Goal: Task Accomplishment & Management: Use online tool/utility

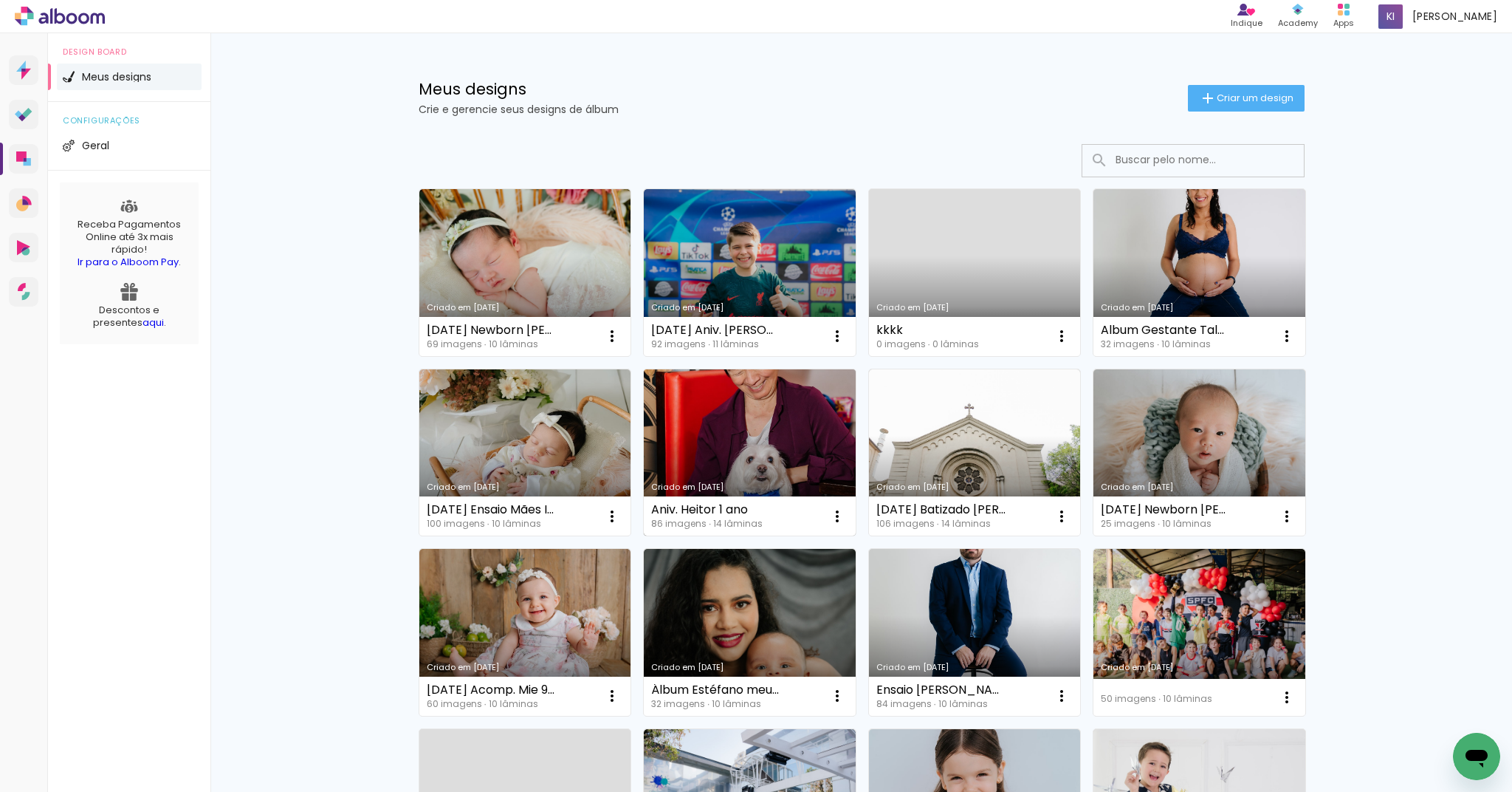
click at [718, 436] on link "Criado em [DATE]" at bounding box center [749, 452] width 212 height 167
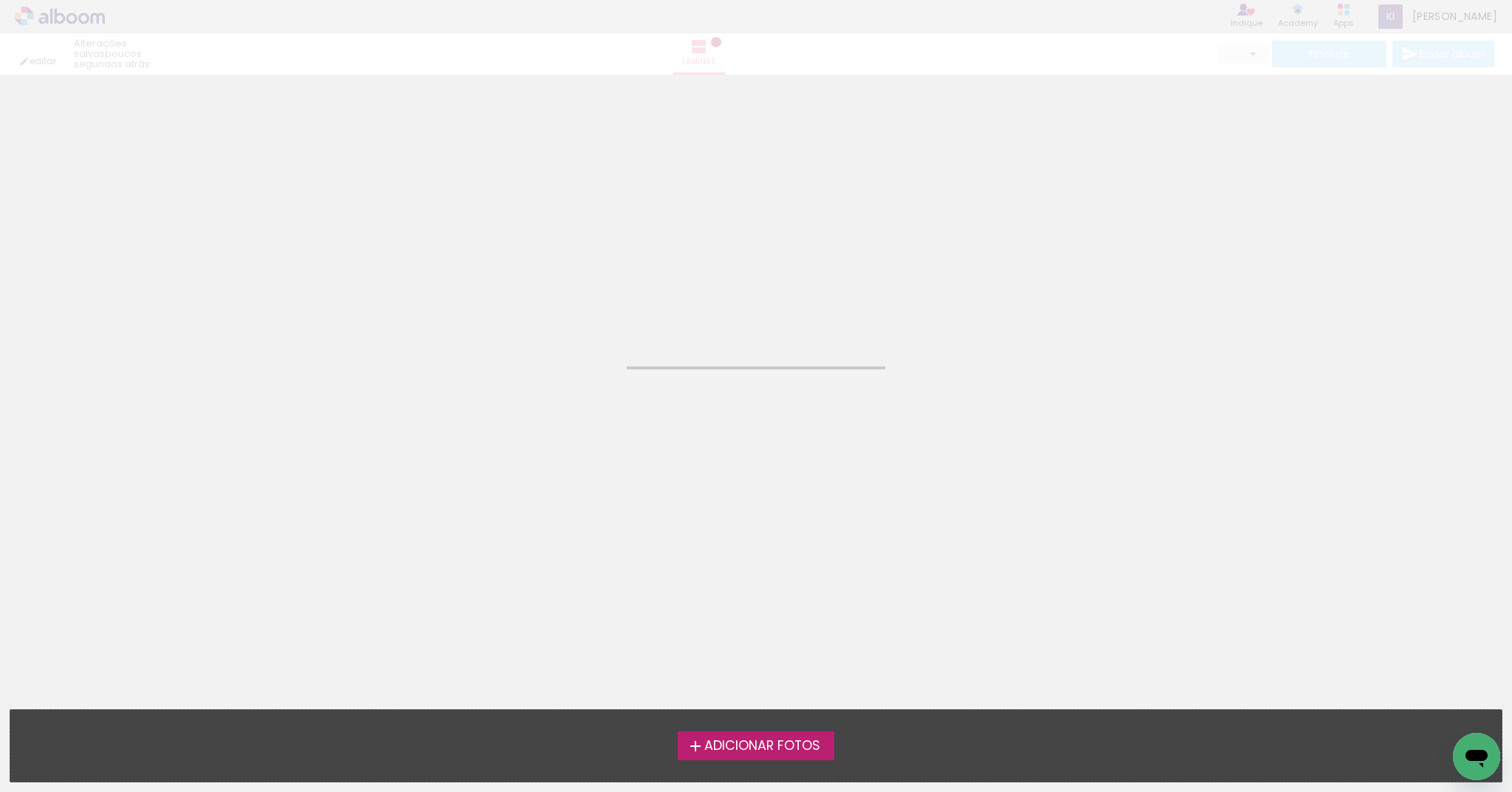
click at [718, 436] on neon-animated-pages "Confirmar Cancelar" at bounding box center [756, 433] width 1512 height 718
